Goal: Information Seeking & Learning: Learn about a topic

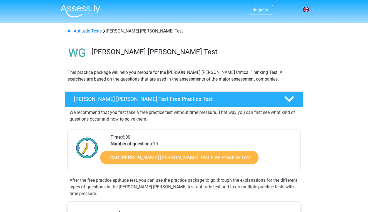
click at [138, 152] on link "Start [PERSON_NAME] [PERSON_NAME] Test Free Practice Test" at bounding box center [179, 157] width 158 height 13
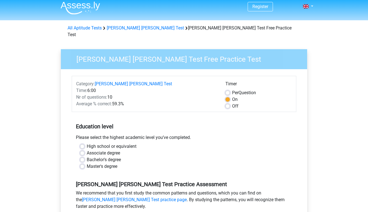
scroll to position [4, 0]
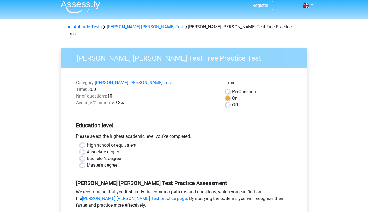
click at [230, 102] on div "Off" at bounding box center [258, 105] width 66 height 7
click at [232, 102] on label "Off" at bounding box center [235, 105] width 6 height 7
click at [227, 102] on input "Off" at bounding box center [227, 105] width 4 height 6
radio input "true"
click at [232, 88] on label "Per Question" at bounding box center [244, 91] width 24 height 7
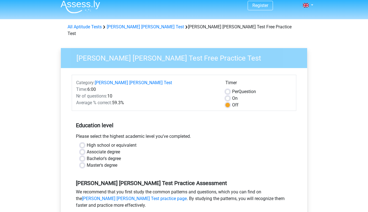
click at [228, 88] on input "Per Question" at bounding box center [227, 91] width 4 height 6
radio input "true"
click at [232, 102] on label "Off" at bounding box center [235, 105] width 6 height 7
click at [229, 102] on input "Off" at bounding box center [227, 105] width 4 height 6
radio input "true"
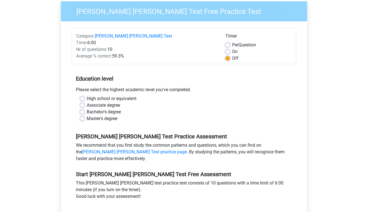
scroll to position [51, 0]
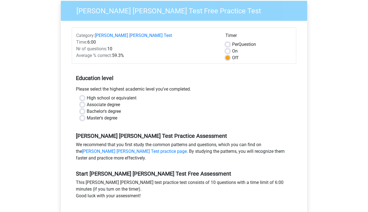
click at [87, 108] on label "Bachelor's degree" at bounding box center [104, 111] width 34 height 7
click at [83, 108] on input "Bachelor's degree" at bounding box center [82, 111] width 4 height 6
radio input "true"
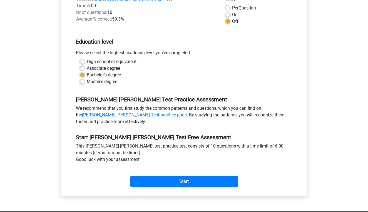
scroll to position [92, 0]
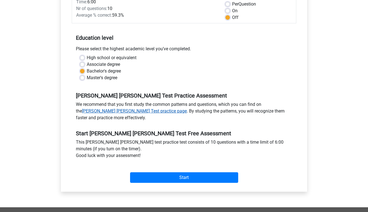
click at [120, 108] on link "Watson Glaser Test practice page" at bounding box center [134, 110] width 105 height 5
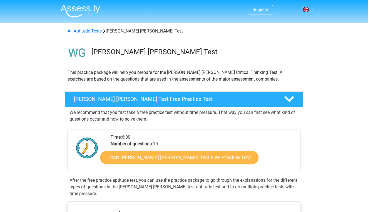
click at [155, 154] on link "Start [PERSON_NAME] [PERSON_NAME] Test Free Practice Test" at bounding box center [179, 157] width 158 height 13
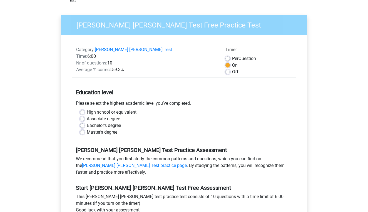
scroll to position [93, 0]
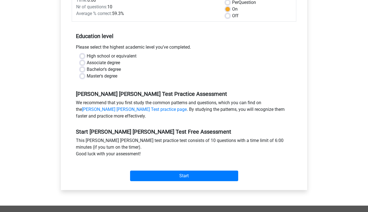
click at [87, 66] on label "Bachelor's degree" at bounding box center [104, 69] width 34 height 7
click at [82, 66] on input "Bachelor's degree" at bounding box center [82, 69] width 4 height 6
radio input "true"
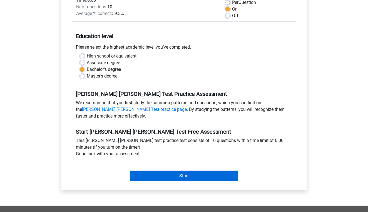
click at [174, 170] on input "Start" at bounding box center [184, 175] width 108 height 11
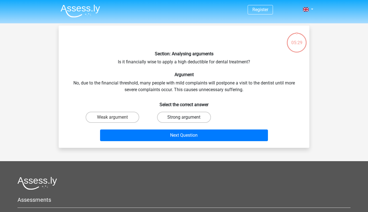
click at [192, 117] on label "Strong argument" at bounding box center [184, 117] width 54 height 11
click at [187, 117] on input "Strong argument" at bounding box center [186, 119] width 4 height 4
radio input "true"
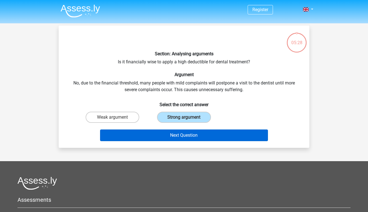
click at [197, 136] on button "Next Question" at bounding box center [184, 135] width 168 height 12
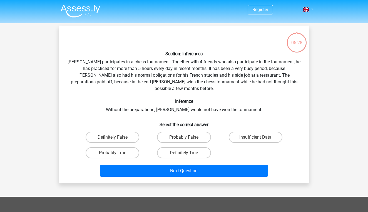
scroll to position [26, 0]
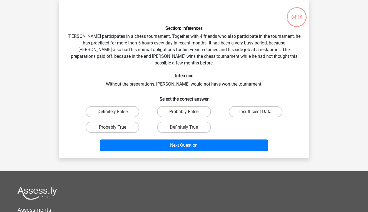
click at [122, 122] on label "Probably True" at bounding box center [113, 127] width 54 height 11
click at [116, 127] on input "Probably True" at bounding box center [114, 129] width 4 height 4
radio input "true"
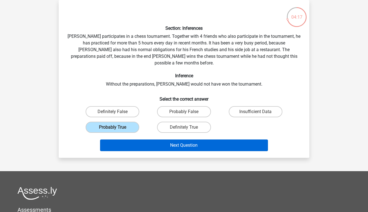
click at [145, 139] on button "Next Question" at bounding box center [184, 145] width 168 height 12
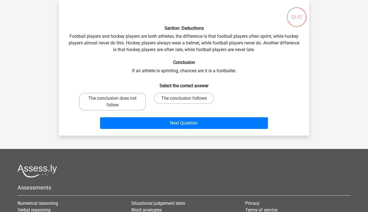
scroll to position [25, 0]
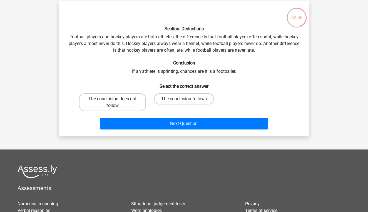
click at [126, 102] on label "The conclusion does not follow" at bounding box center [112, 102] width 67 height 18
click at [116, 102] on input "The conclusion does not follow" at bounding box center [114, 101] width 4 height 4
radio input "true"
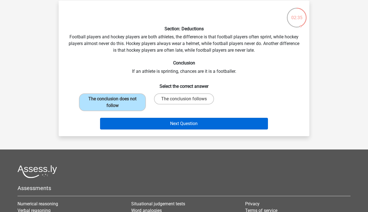
click at [160, 125] on button "Next Question" at bounding box center [184, 124] width 168 height 12
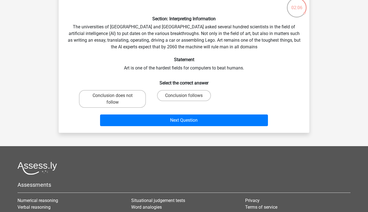
scroll to position [37, 0]
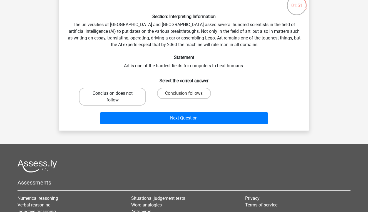
click at [126, 95] on label "Conclusion does not follow" at bounding box center [112, 97] width 67 height 18
click at [116, 95] on input "Conclusion does not follow" at bounding box center [114, 95] width 4 height 4
radio input "true"
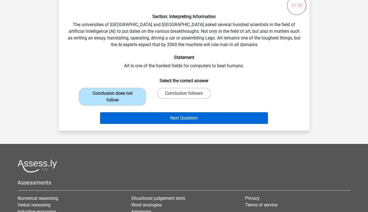
click at [171, 117] on button "Next Question" at bounding box center [184, 118] width 168 height 12
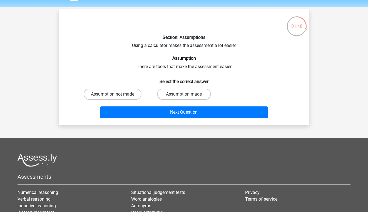
scroll to position [6, 0]
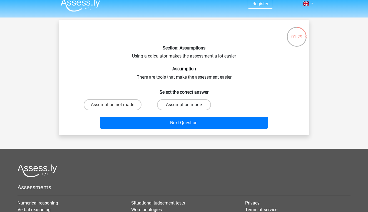
click at [198, 104] on label "Assumption made" at bounding box center [184, 104] width 54 height 11
click at [187, 105] on input "Assumption made" at bounding box center [186, 107] width 4 height 4
radio input "true"
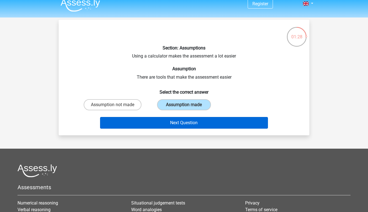
click at [199, 120] on button "Next Question" at bounding box center [184, 123] width 168 height 12
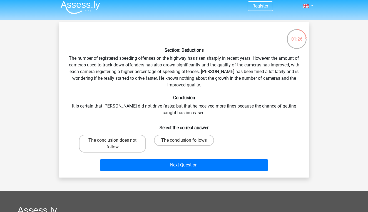
scroll to position [4, 0]
click at [106, 138] on label "The conclusion does not follow" at bounding box center [112, 144] width 67 height 18
click at [112, 140] on input "The conclusion does not follow" at bounding box center [114, 142] width 4 height 4
radio input "true"
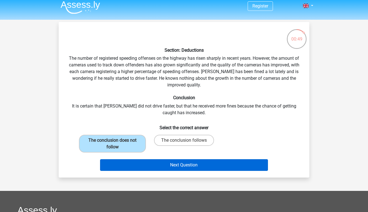
click at [176, 162] on button "Next Question" at bounding box center [184, 165] width 168 height 12
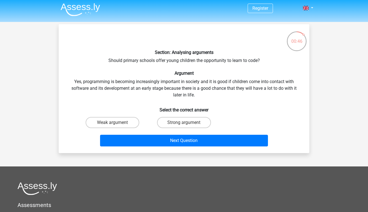
scroll to position [2, 0]
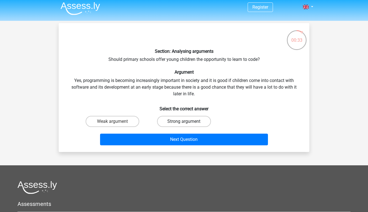
click at [165, 121] on label "Strong argument" at bounding box center [184, 121] width 54 height 11
click at [184, 121] on input "Strong argument" at bounding box center [186, 123] width 4 height 4
radio input "true"
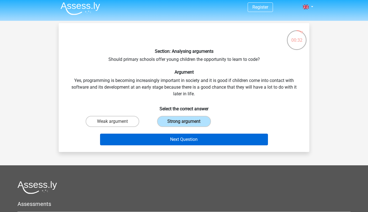
click at [174, 139] on button "Next Question" at bounding box center [184, 140] width 168 height 12
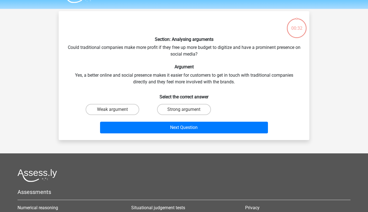
scroll to position [11, 0]
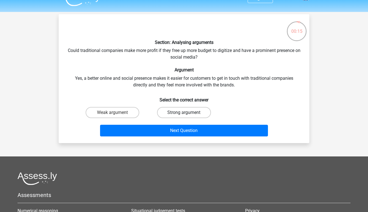
click at [180, 113] on label "Strong argument" at bounding box center [184, 112] width 54 height 11
click at [184, 113] on input "Strong argument" at bounding box center [186, 114] width 4 height 4
radio input "true"
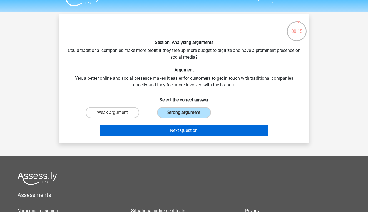
click at [174, 131] on button "Next Question" at bounding box center [184, 131] width 168 height 12
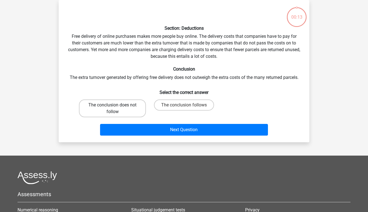
scroll to position [1, 0]
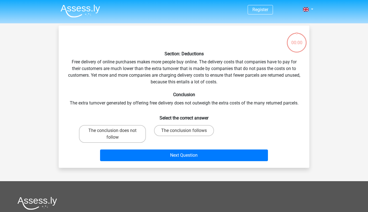
scroll to position [1, 0]
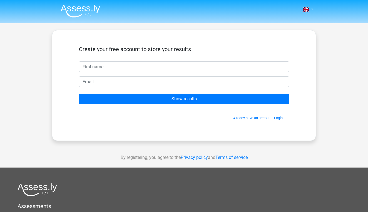
scroll to position [1, 0]
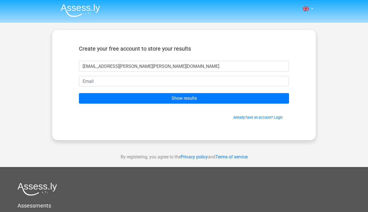
drag, startPoint x: 170, startPoint y: 68, endPoint x: 72, endPoint y: 69, distance: 97.5
click at [72, 69] on div "Create your free account to store your results bel.rowlands.blake@gmail.com Sho…" at bounding box center [184, 85] width 237 height 84
drag, startPoint x: 152, startPoint y: 65, endPoint x: 49, endPoint y: 75, distance: 103.4
click at [49, 76] on div "Nederlands English" at bounding box center [184, 156] width 368 height 314
drag, startPoint x: 126, startPoint y: 67, endPoint x: 57, endPoint y: 66, distance: 68.0
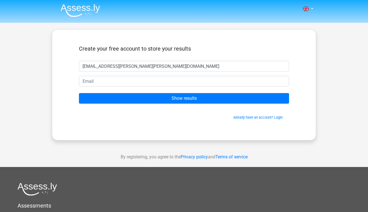
click at [57, 66] on div "Create your free account to store your results bel.rowlands.blake@gmail.co Show…" at bounding box center [184, 84] width 264 height 111
type input "bel.rowlands.blake@gmail.co"
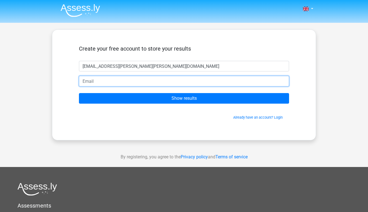
paste input "bel.rowlands.blake@gmail.co"
type input "bel.rowlands.blake@gmail.com"
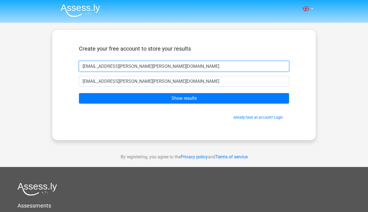
drag, startPoint x: 144, startPoint y: 65, endPoint x: 63, endPoint y: 63, distance: 80.8
click at [63, 63] on div "Create your free account to store your results bel.rowlands.blake@gmail.co bel.…" at bounding box center [184, 84] width 264 height 111
drag, startPoint x: 82, startPoint y: 65, endPoint x: 157, endPoint y: 66, distance: 74.4
click at [157, 66] on input "bel.rowlands.blake@gmail.co" at bounding box center [184, 66] width 210 height 11
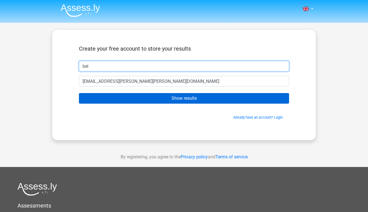
type input "bel"
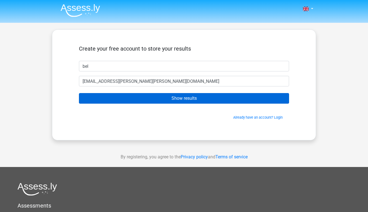
click at [215, 99] on input "Show results" at bounding box center [184, 98] width 210 height 11
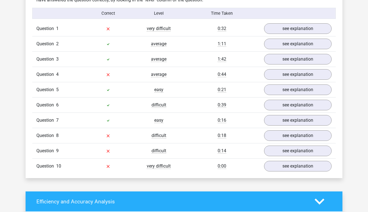
scroll to position [450, 0]
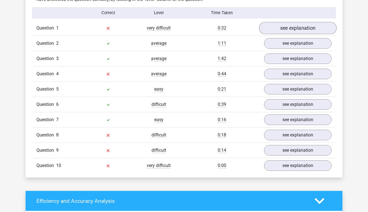
click at [283, 23] on link "see explanation" at bounding box center [297, 28] width 77 height 12
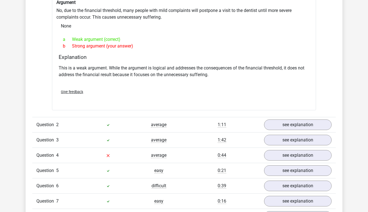
scroll to position [516, 0]
click at [274, 151] on link "see explanation" at bounding box center [297, 155] width 77 height 12
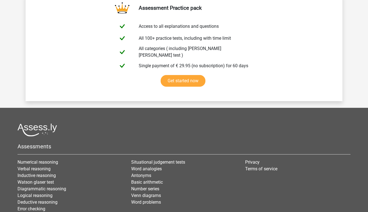
scroll to position [1255, 0]
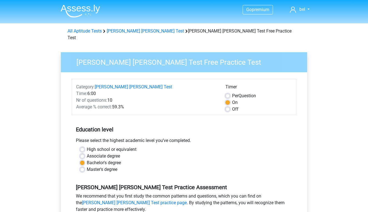
scroll to position [92, 0]
